Goal: Task Accomplishment & Management: Manage account settings

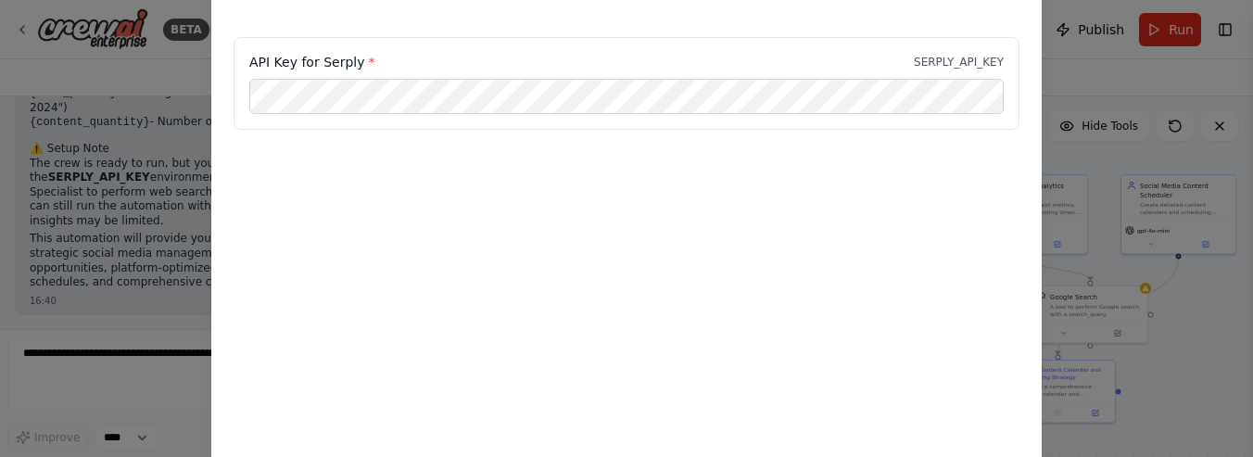
click at [142, 43] on div "Environment configuration Your project might require some environment variables…" at bounding box center [626, 228] width 1253 height 457
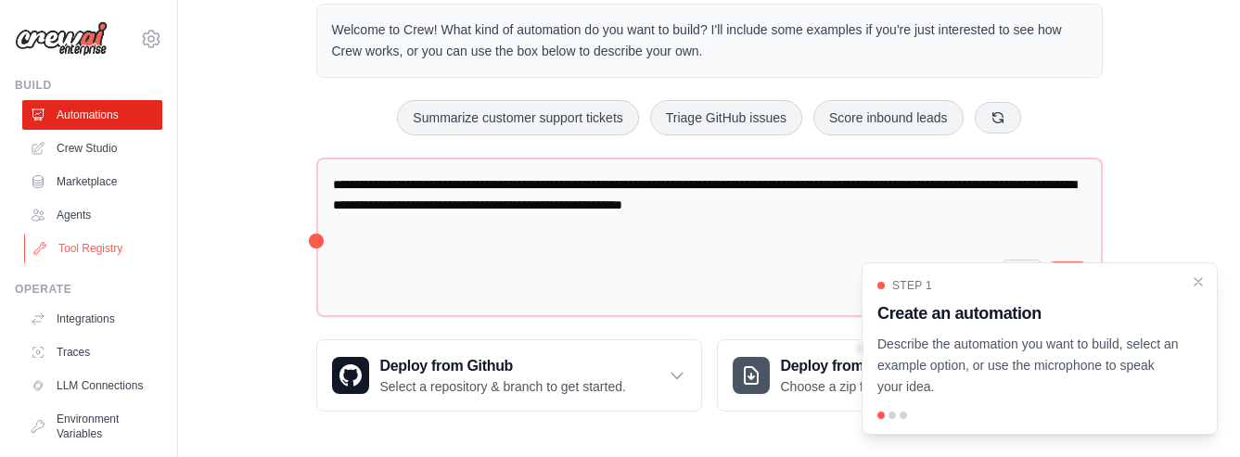
click at [85, 252] on link "Tool Registry" at bounding box center [94, 249] width 140 height 30
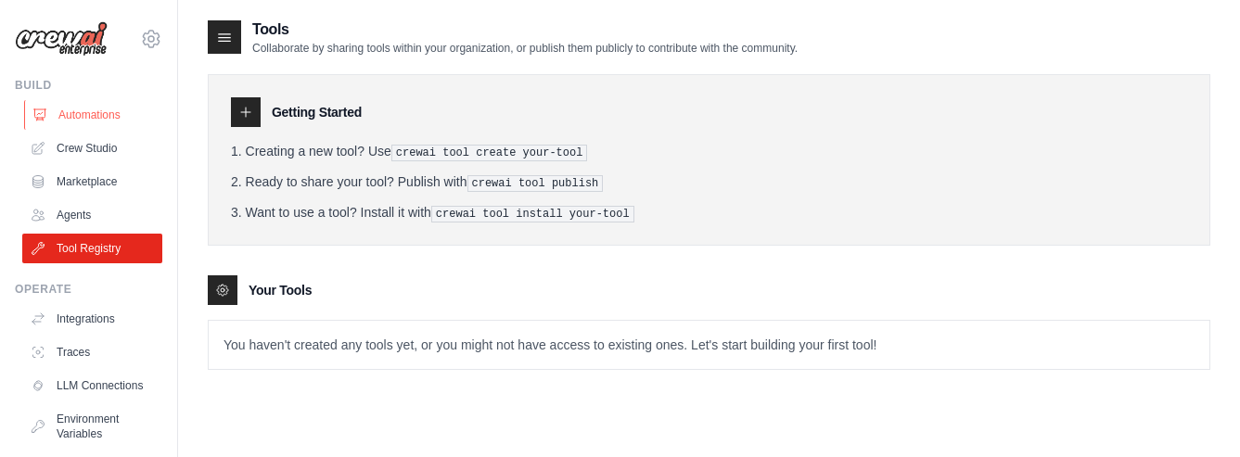
click at [70, 117] on link "Automations" at bounding box center [94, 115] width 140 height 30
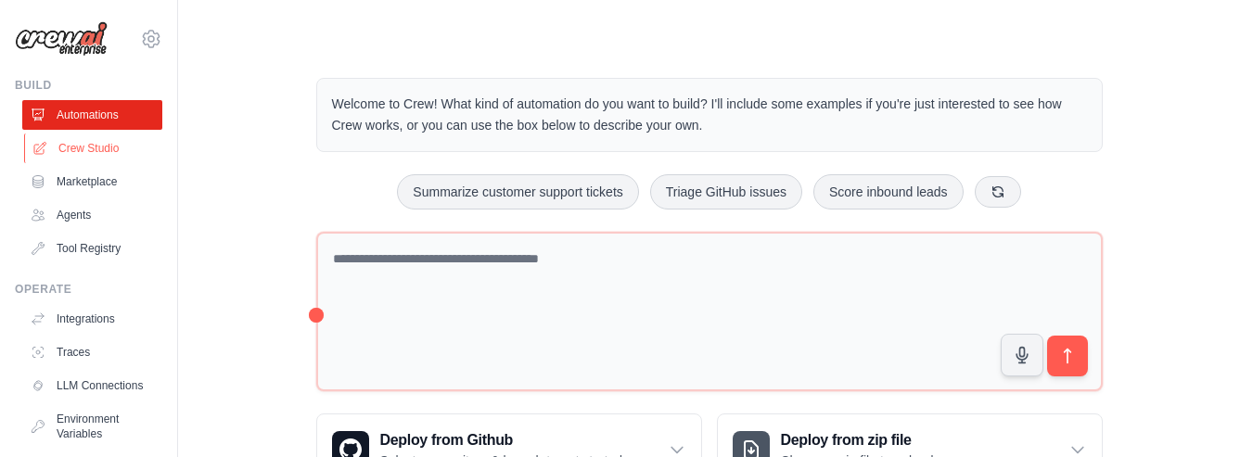
click at [87, 145] on link "Crew Studio" at bounding box center [94, 149] width 140 height 30
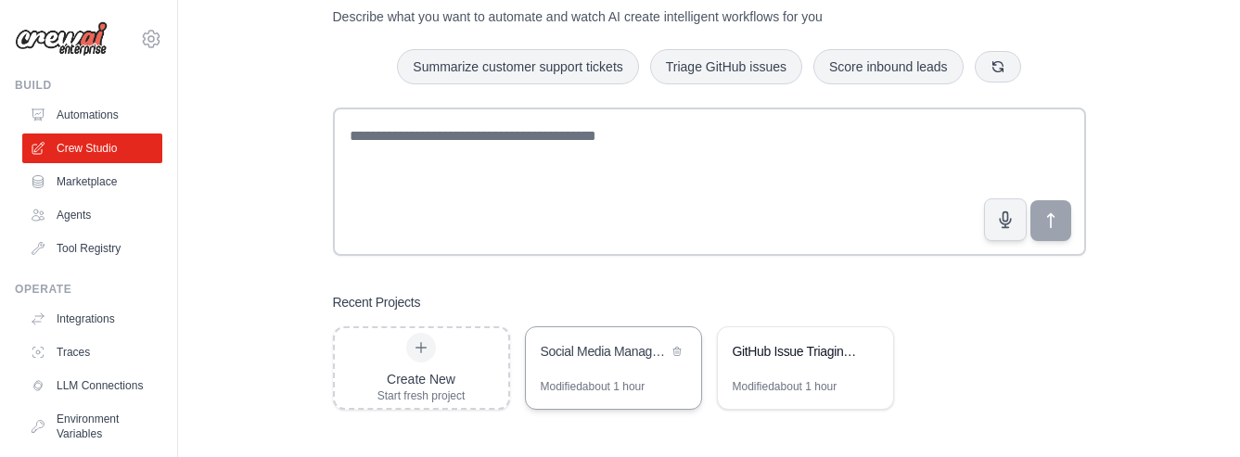
click at [608, 350] on div "Social Media Management & Content Strategy Automation" at bounding box center [603, 351] width 127 height 19
click at [679, 347] on icon at bounding box center [676, 351] width 7 height 8
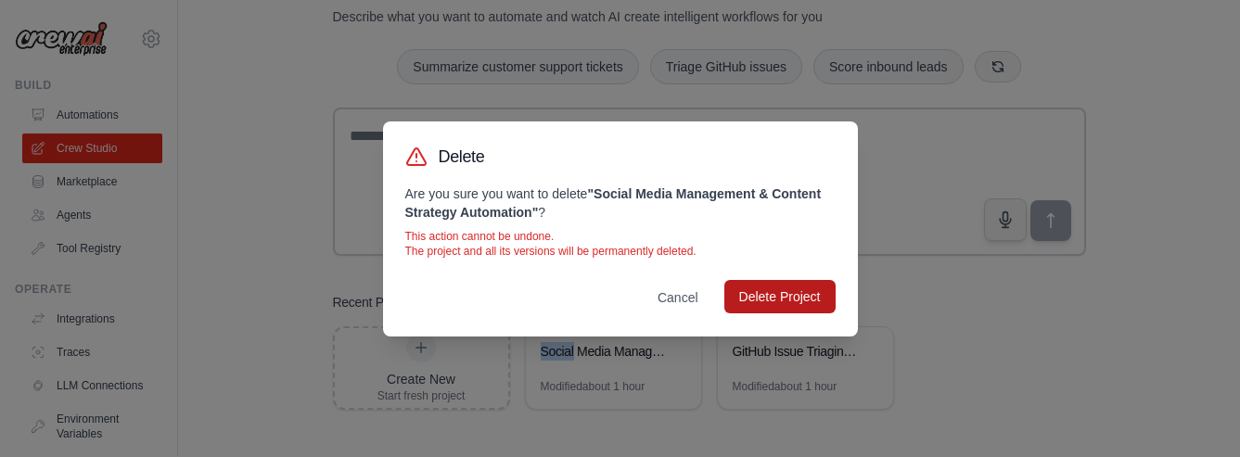
click at [782, 297] on button "Delete Project" at bounding box center [779, 296] width 111 height 33
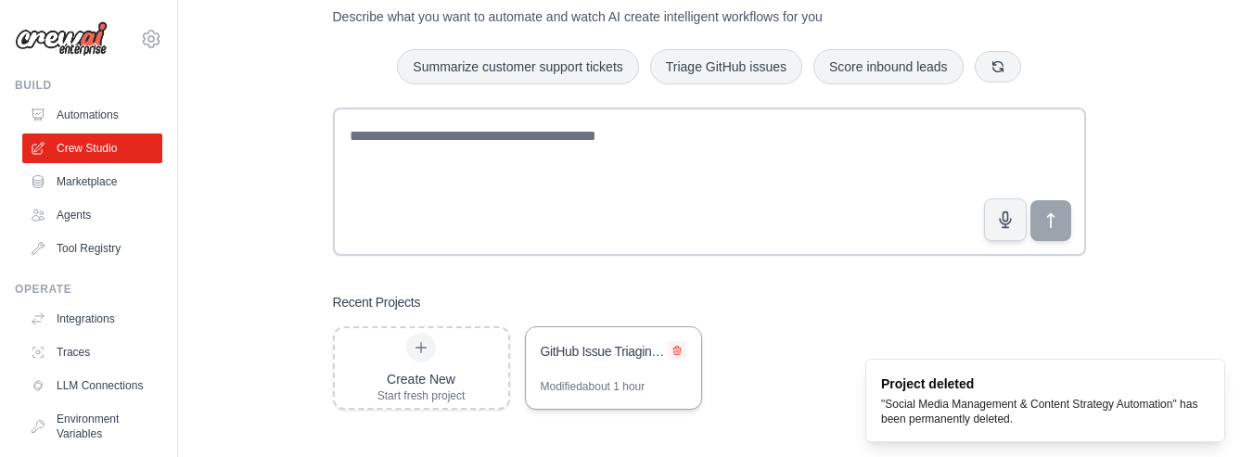
click at [681, 345] on button at bounding box center [677, 350] width 19 height 19
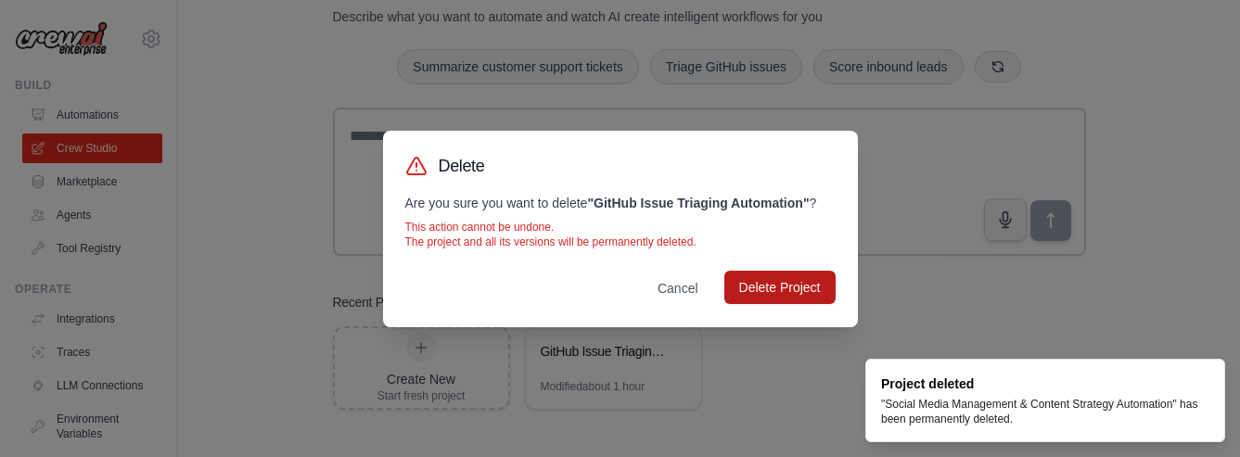
click at [768, 285] on button "Delete Project" at bounding box center [779, 287] width 111 height 33
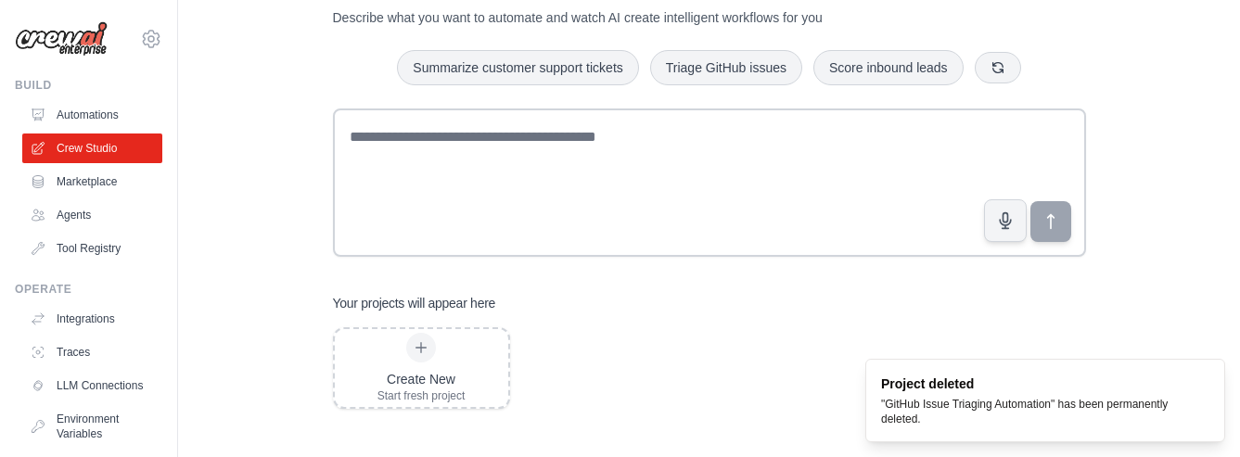
scroll to position [69, 0]
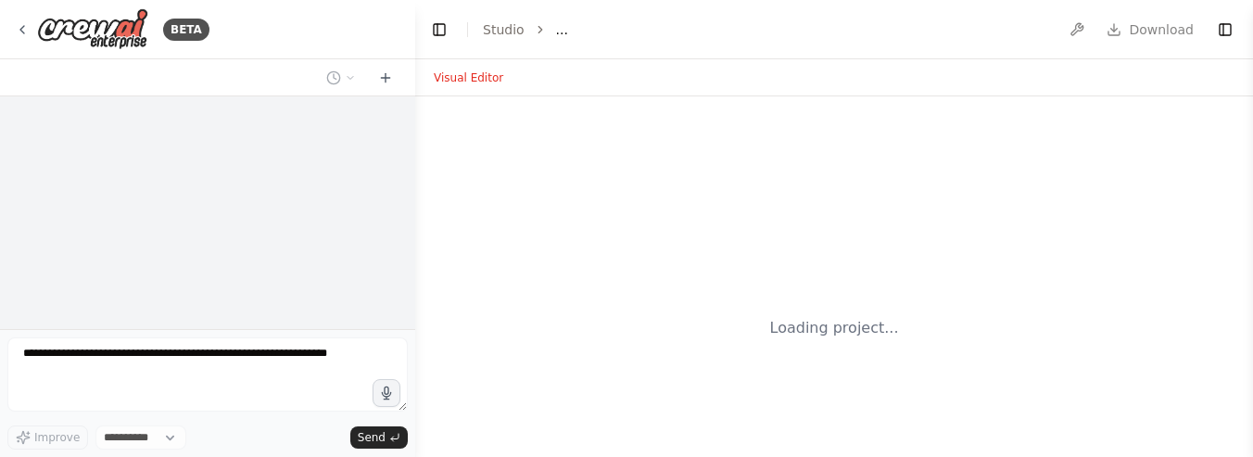
select select "****"
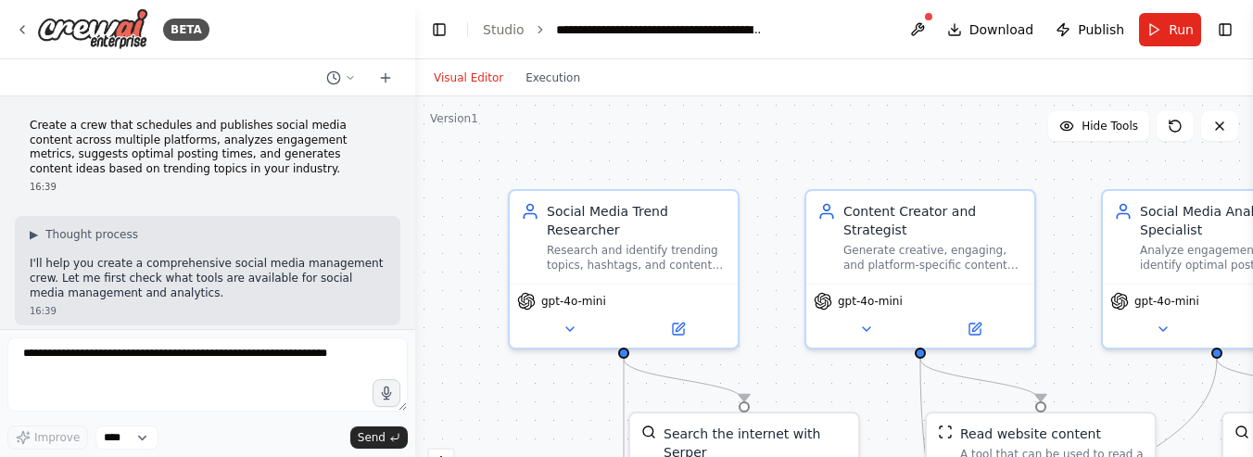
scroll to position [1804, 0]
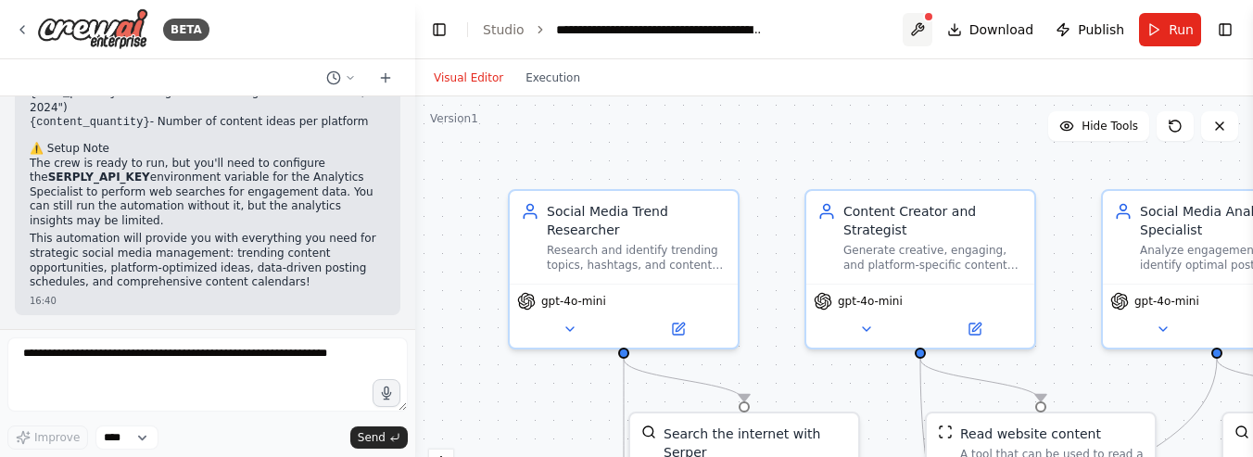
click at [926, 32] on button at bounding box center [918, 29] width 30 height 33
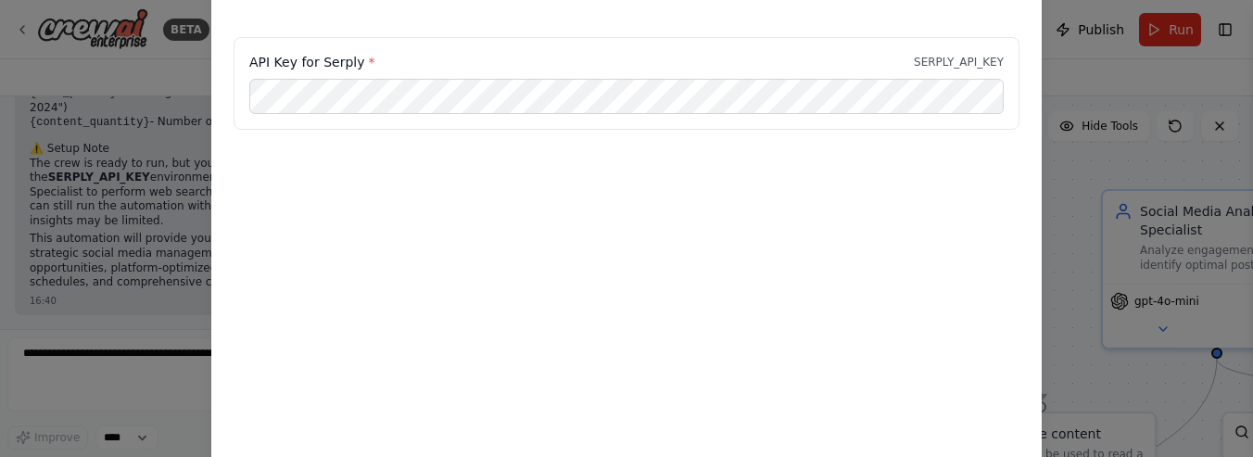
click at [172, 58] on div "Environment configuration Your project might require some environment variables…" at bounding box center [626, 228] width 1253 height 457
click at [171, 57] on div "Environment configuration Your project might require some environment variables…" at bounding box center [626, 228] width 1253 height 457
